Goal: Information Seeking & Learning: Learn about a topic

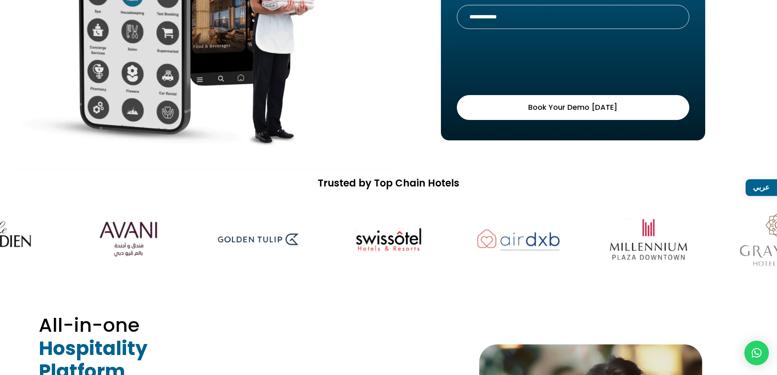
scroll to position [245, 0]
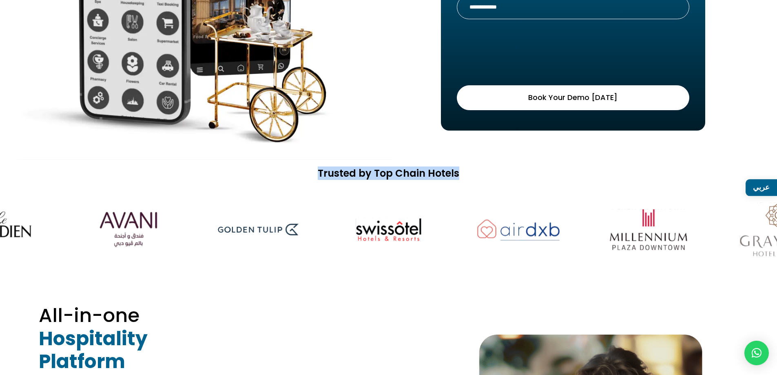
drag, startPoint x: 319, startPoint y: 173, endPoint x: 468, endPoint y: 175, distance: 148.9
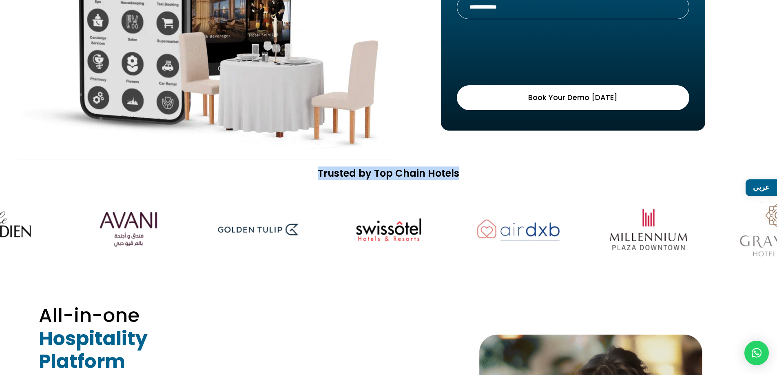
click at [468, 175] on h2 "Trusted by Top Chain Hotels" at bounding box center [388, 176] width 777 height 16
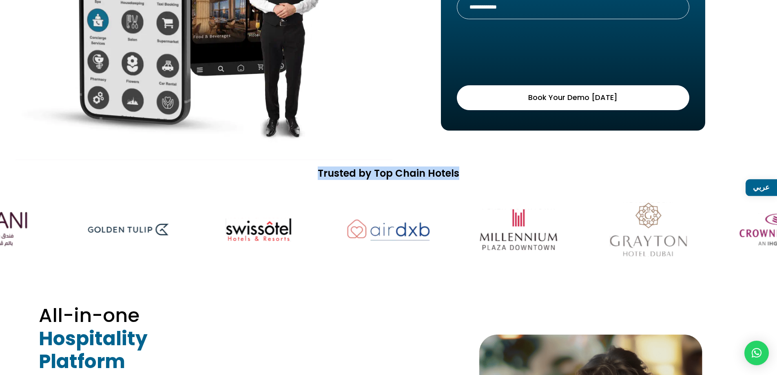
click at [468, 175] on h2 "Trusted by Top Chain Hotels" at bounding box center [388, 176] width 777 height 16
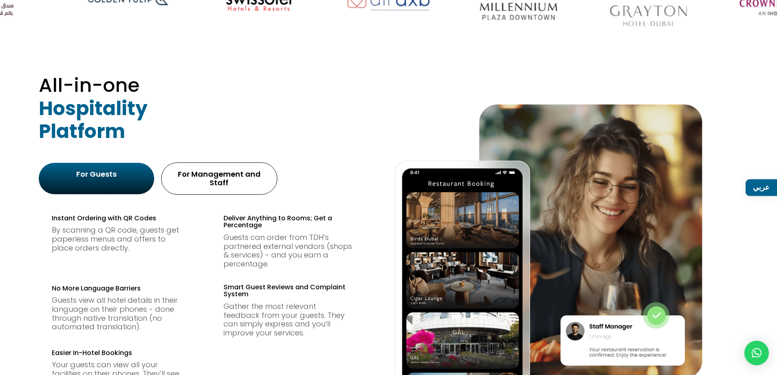
scroll to position [489, 0]
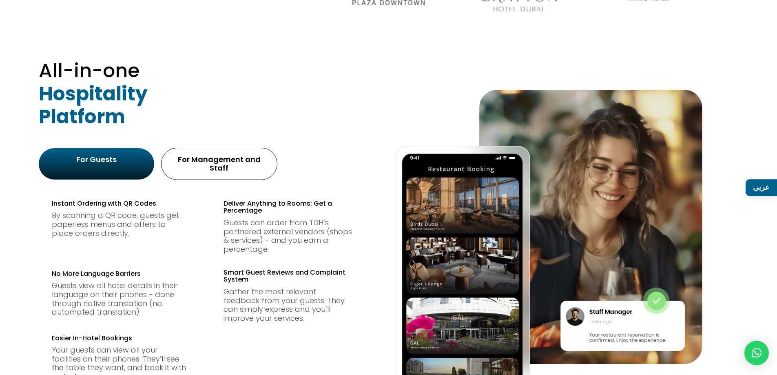
click at [210, 166] on div "For Management and Staff" at bounding box center [219, 164] width 116 height 32
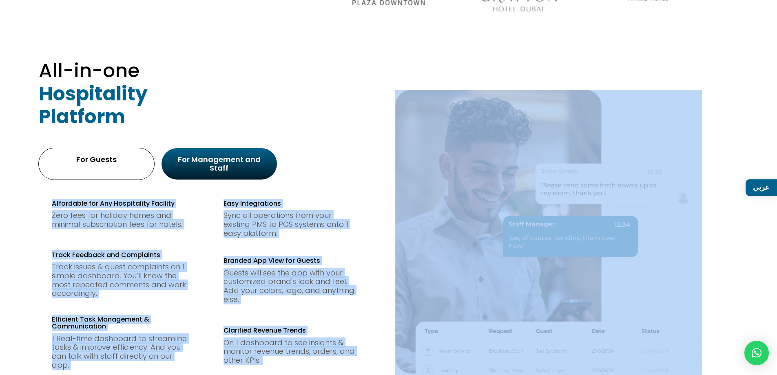
drag, startPoint x: 546, startPoint y: 173, endPoint x: 619, endPoint y: 177, distance: 72.3
click at [619, 177] on div "For Guests For Management and Staff Instant Ordering with QR Codes By scanning …" at bounding box center [388, 284] width 650 height 280
click at [657, 136] on img at bounding box center [548, 252] width 307 height 325
click at [621, 185] on img at bounding box center [548, 252] width 307 height 325
click at [632, 209] on img at bounding box center [548, 252] width 307 height 325
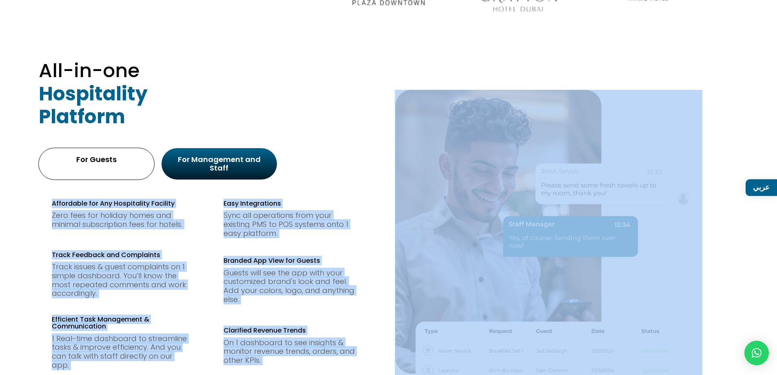
drag, startPoint x: 632, startPoint y: 209, endPoint x: 312, endPoint y: 175, distance: 321.5
click at [631, 209] on img at bounding box center [548, 252] width 307 height 325
click at [285, 189] on div "Affordable for Any Hospitality Facility Zero fees for holiday homes and minimal…" at bounding box center [377, 302] width 650 height 226
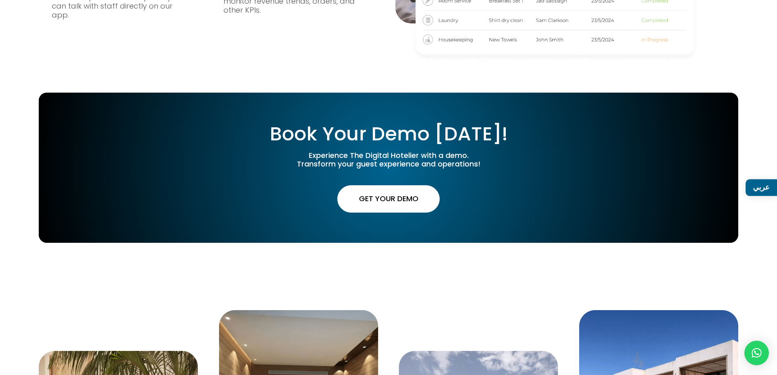
scroll to position [856, 0]
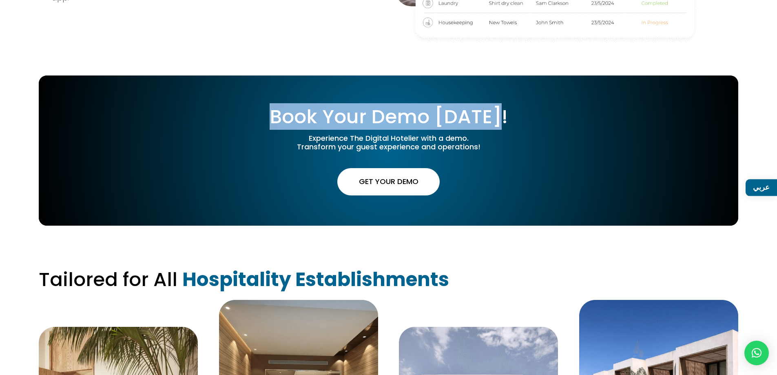
drag, startPoint x: 272, startPoint y: 112, endPoint x: 520, endPoint y: 105, distance: 248.4
click at [520, 105] on h2 "Book Your Demo [DATE]!" at bounding box center [388, 118] width 699 height 27
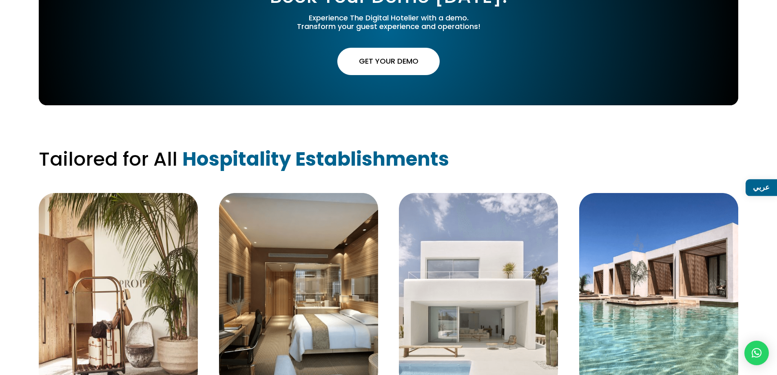
scroll to position [979, 0]
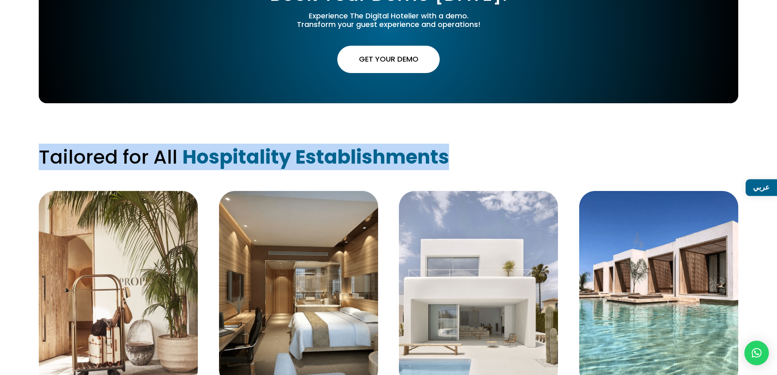
drag, startPoint x: 35, startPoint y: 147, endPoint x: 469, endPoint y: 158, distance: 434.0
click at [469, 158] on div "Tailored for All Hospitality Establishments Hotels Hotel Apartments Holiday Hom…" at bounding box center [388, 270] width 777 height 334
click at [469, 158] on h2 "Tailored for All Hospitality Establishments" at bounding box center [388, 159] width 699 height 27
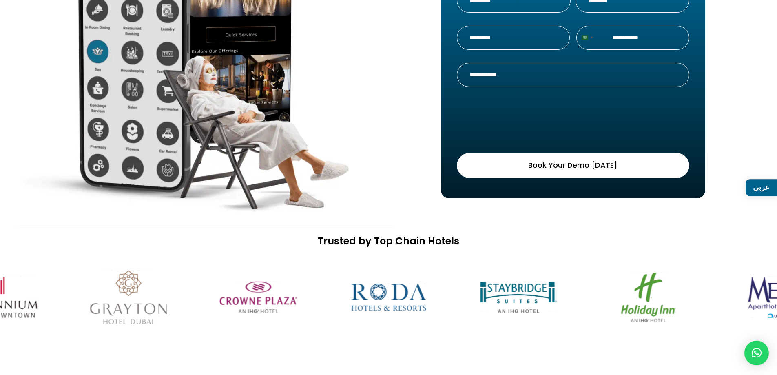
scroll to position [0, 0]
